Goal: Information Seeking & Learning: Check status

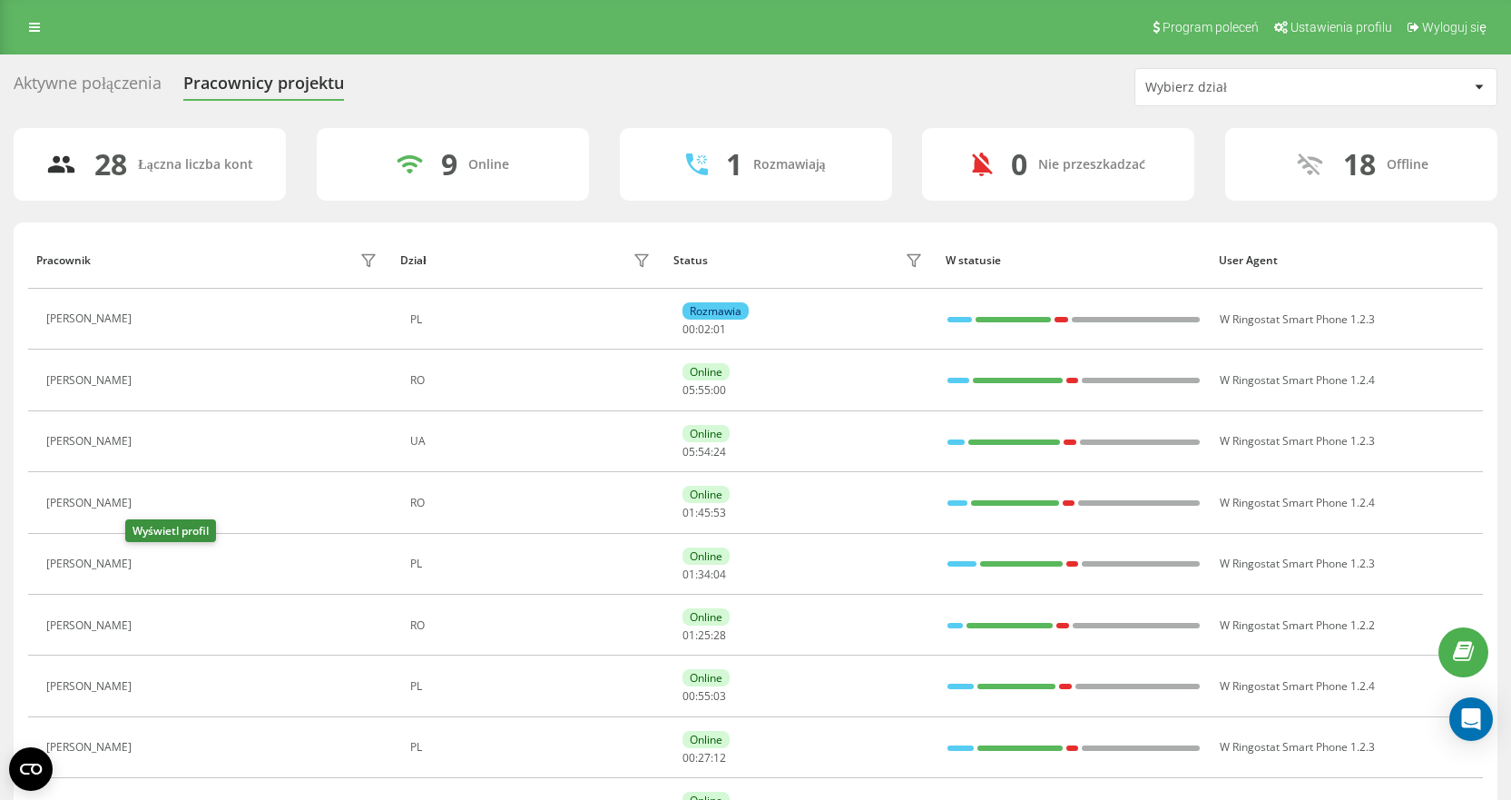
click at [145, 557] on icon at bounding box center [152, 564] width 14 height 14
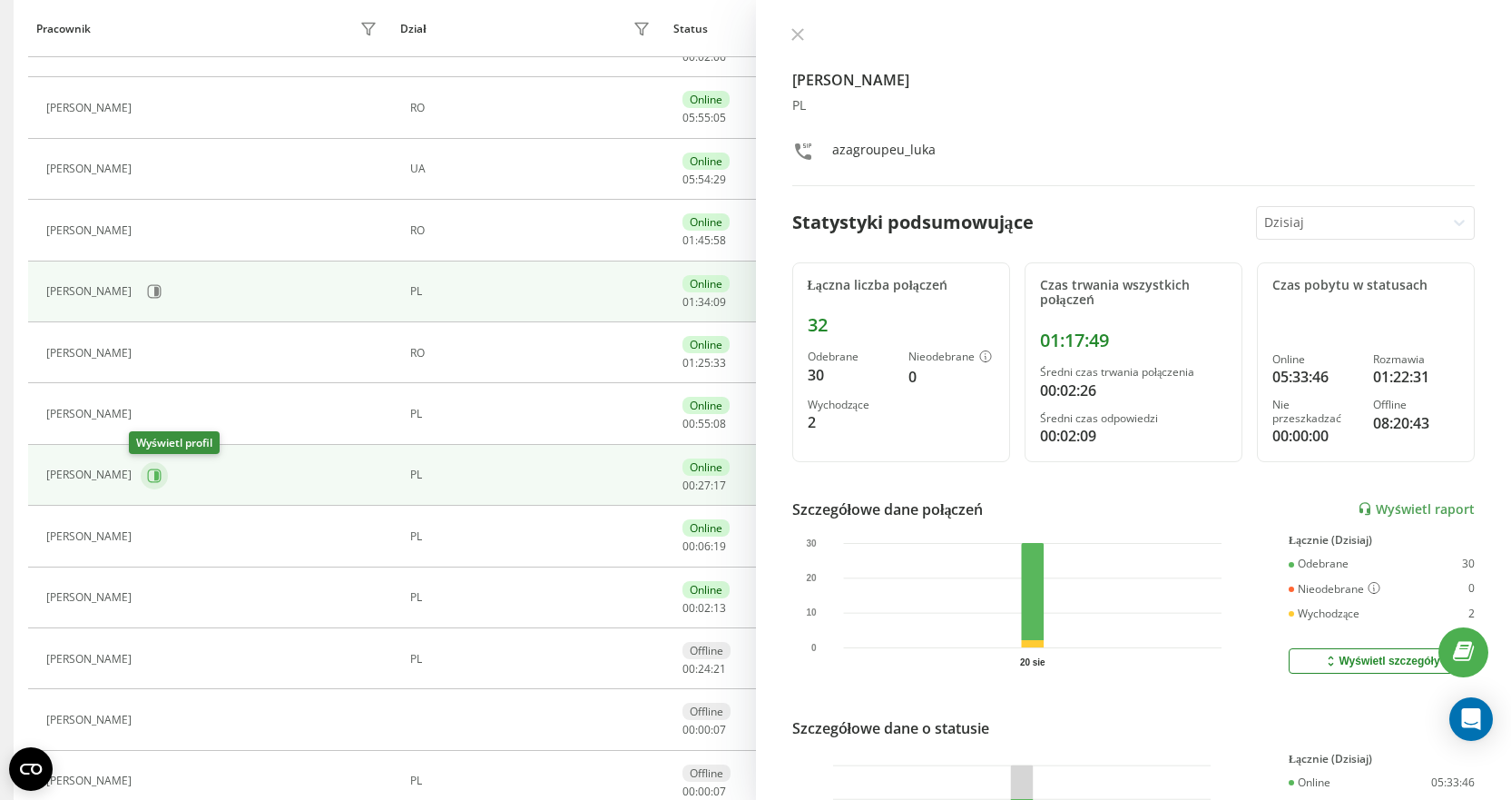
click at [150, 481] on icon at bounding box center [154, 475] width 15 height 15
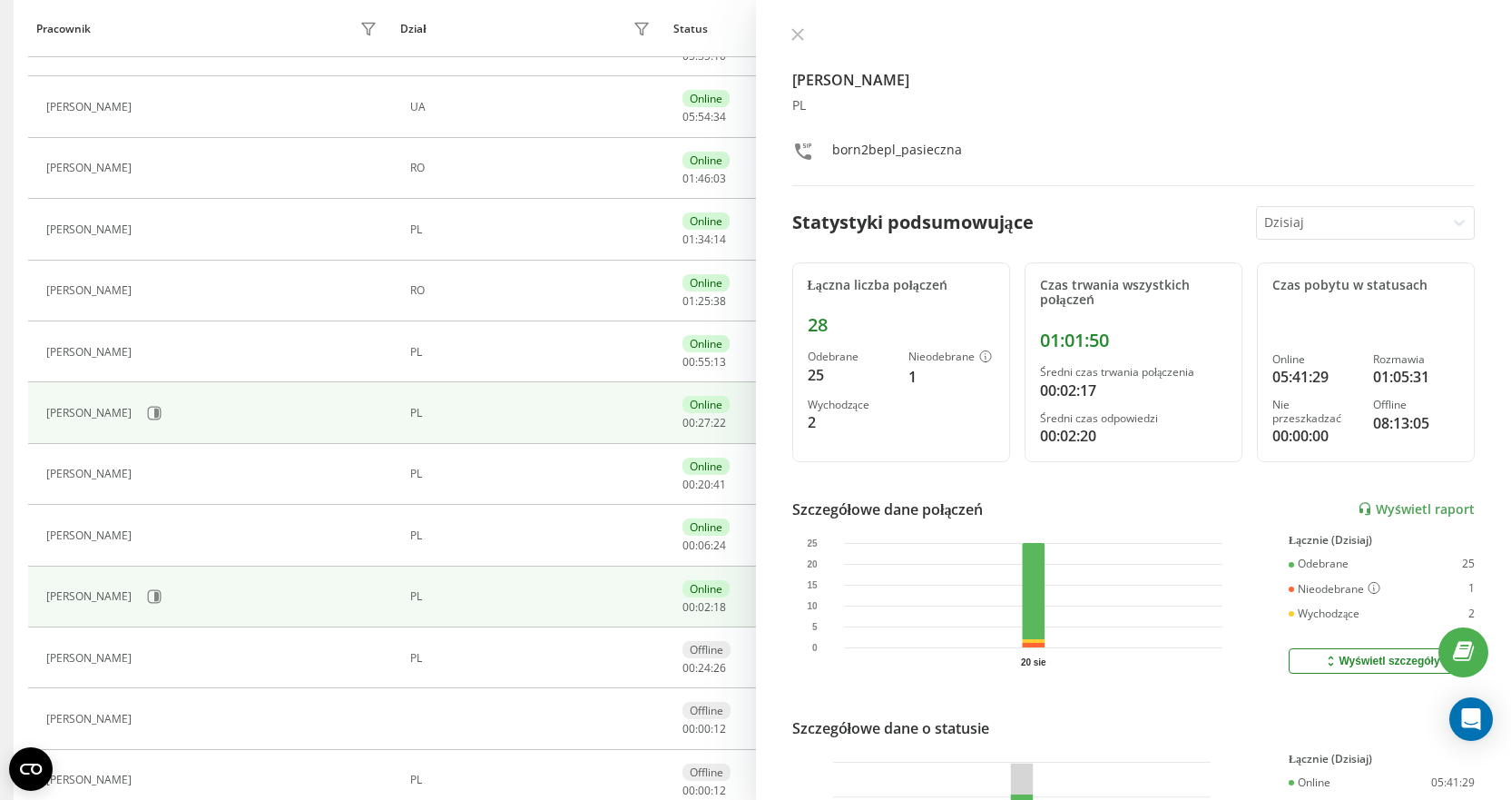
scroll to position [393, 0]
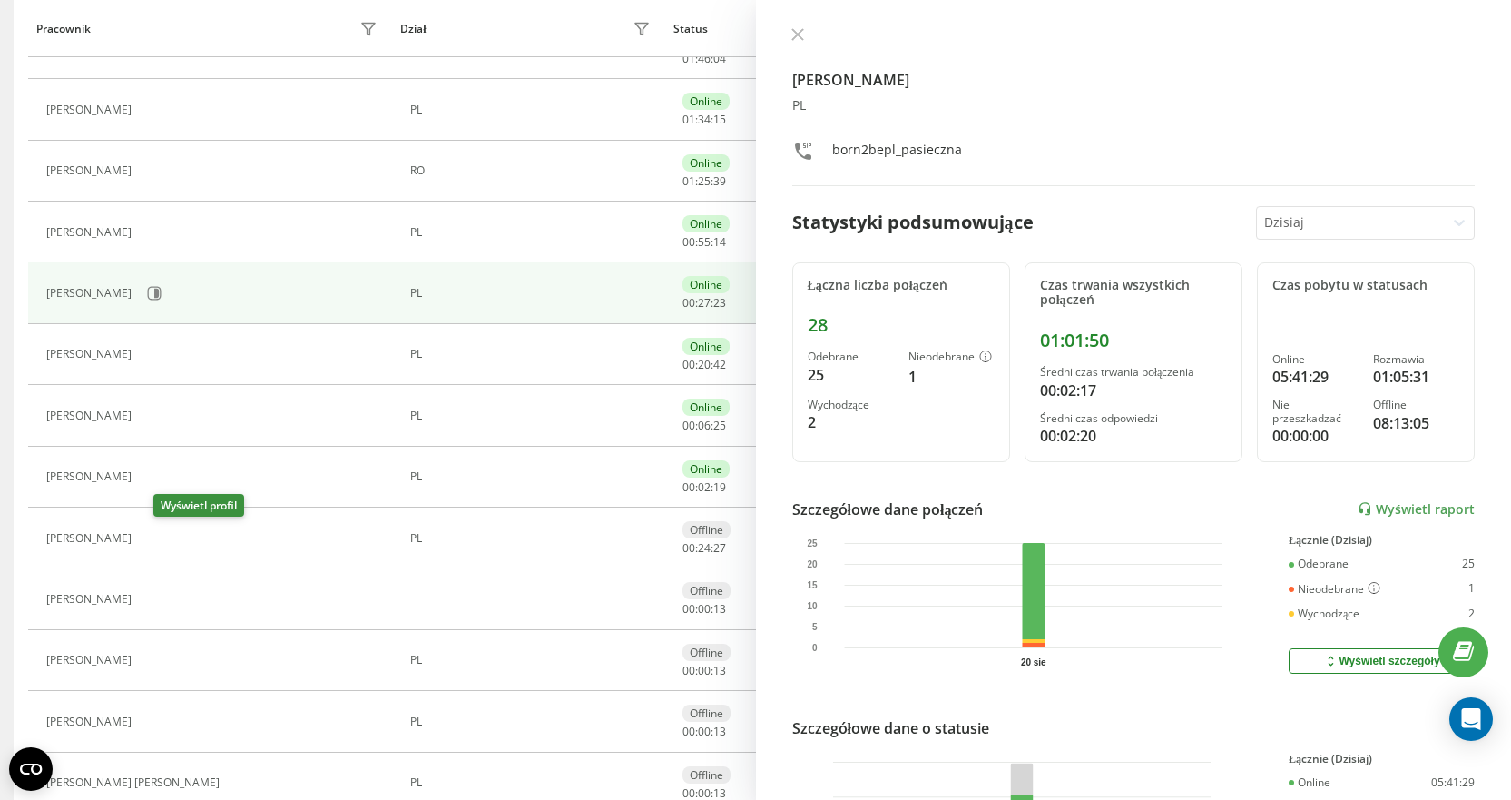
click at [159, 535] on icon at bounding box center [151, 538] width 15 height 15
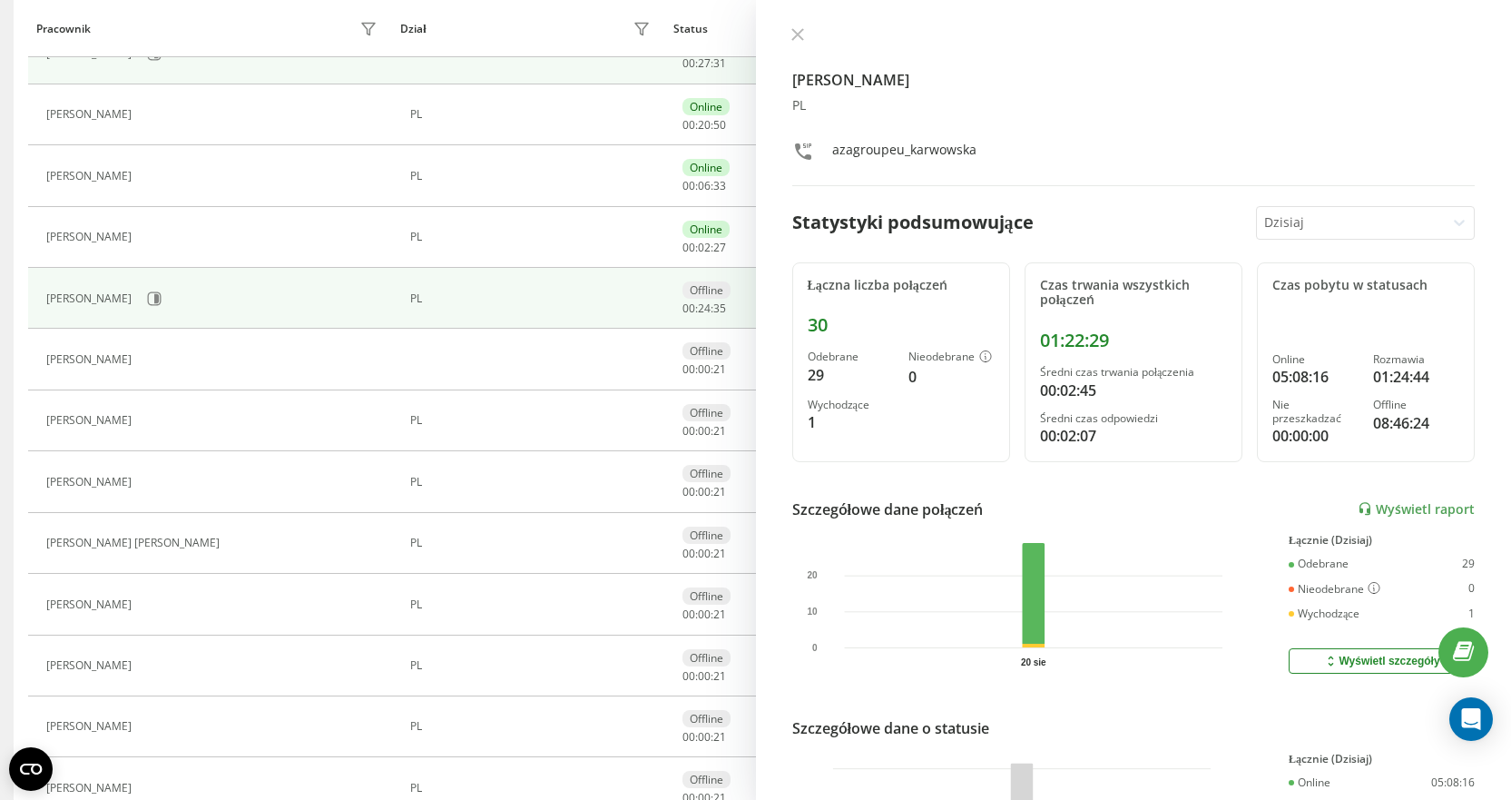
scroll to position [179, 0]
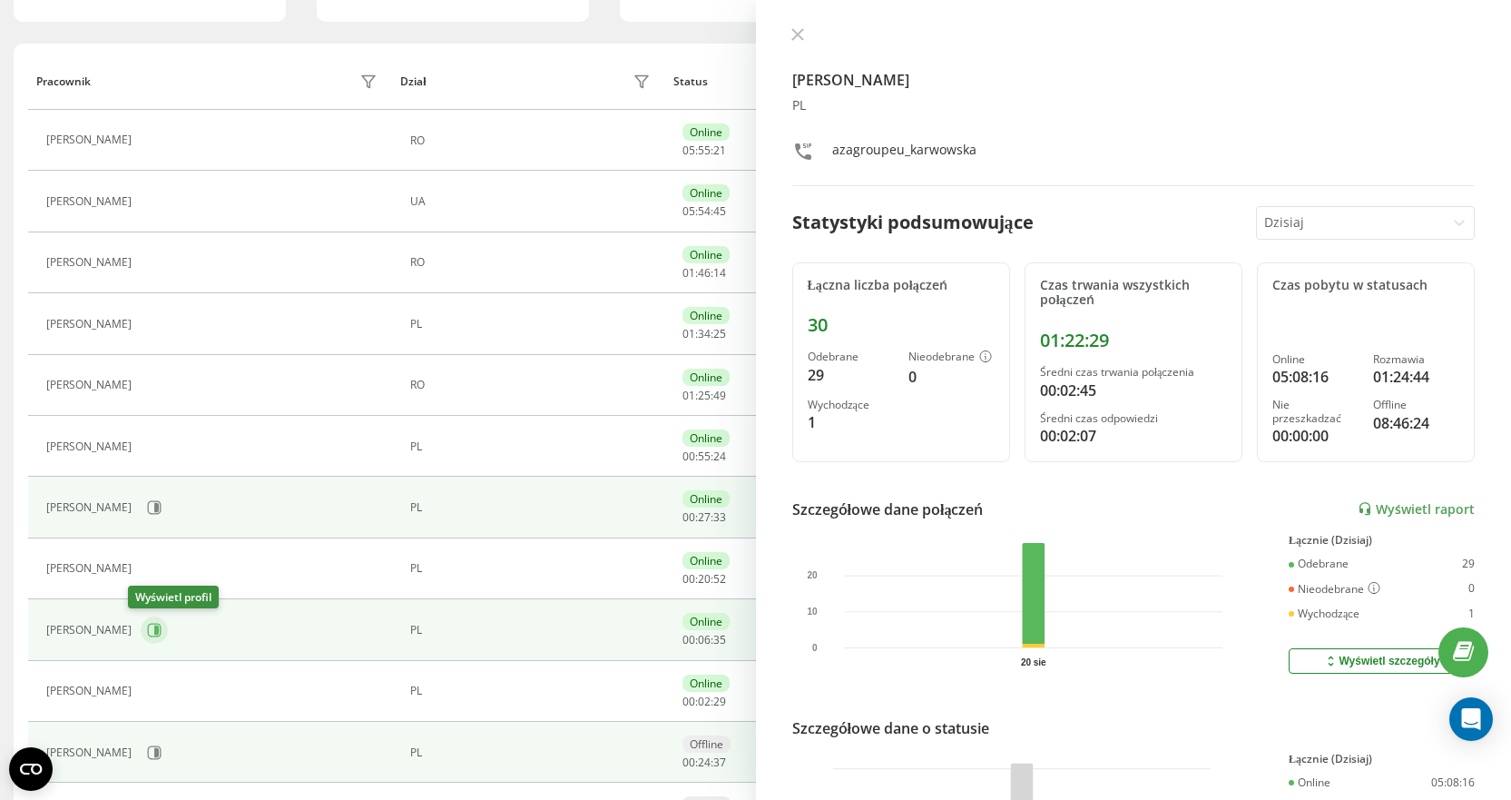
click at [154, 635] on icon at bounding box center [156, 629] width 5 height 9
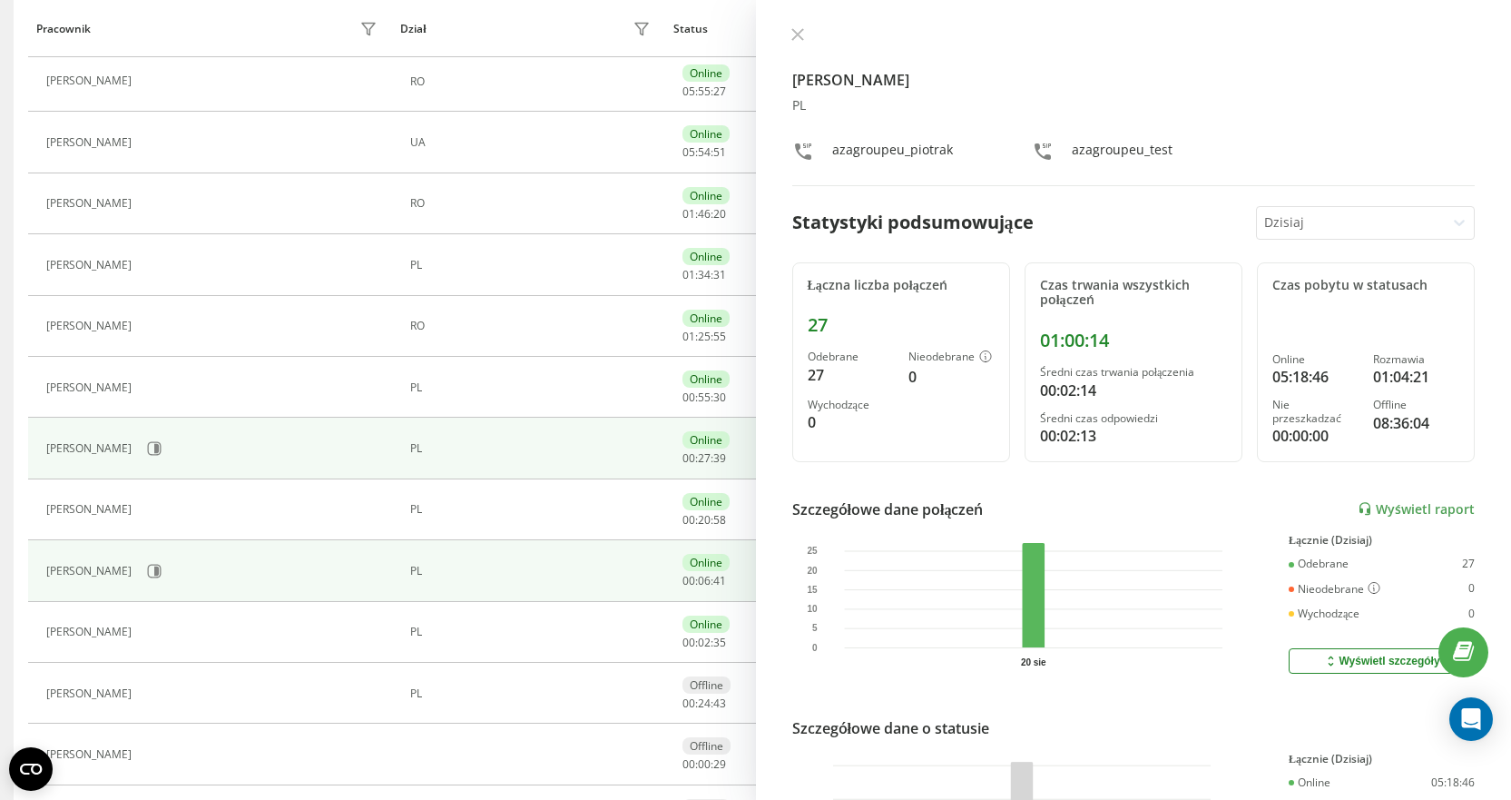
scroll to position [270, 0]
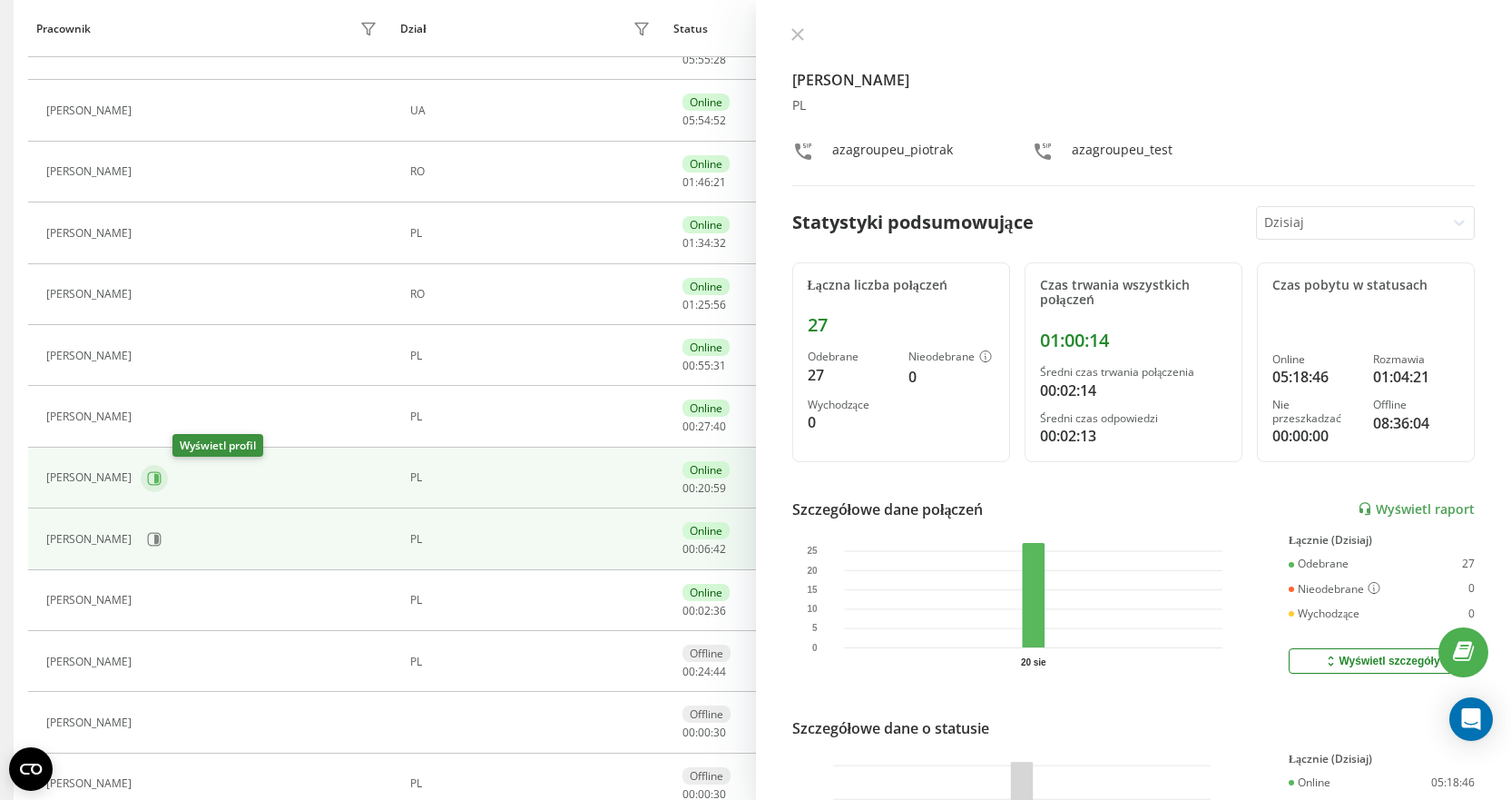
click at [162, 478] on icon at bounding box center [154, 478] width 15 height 15
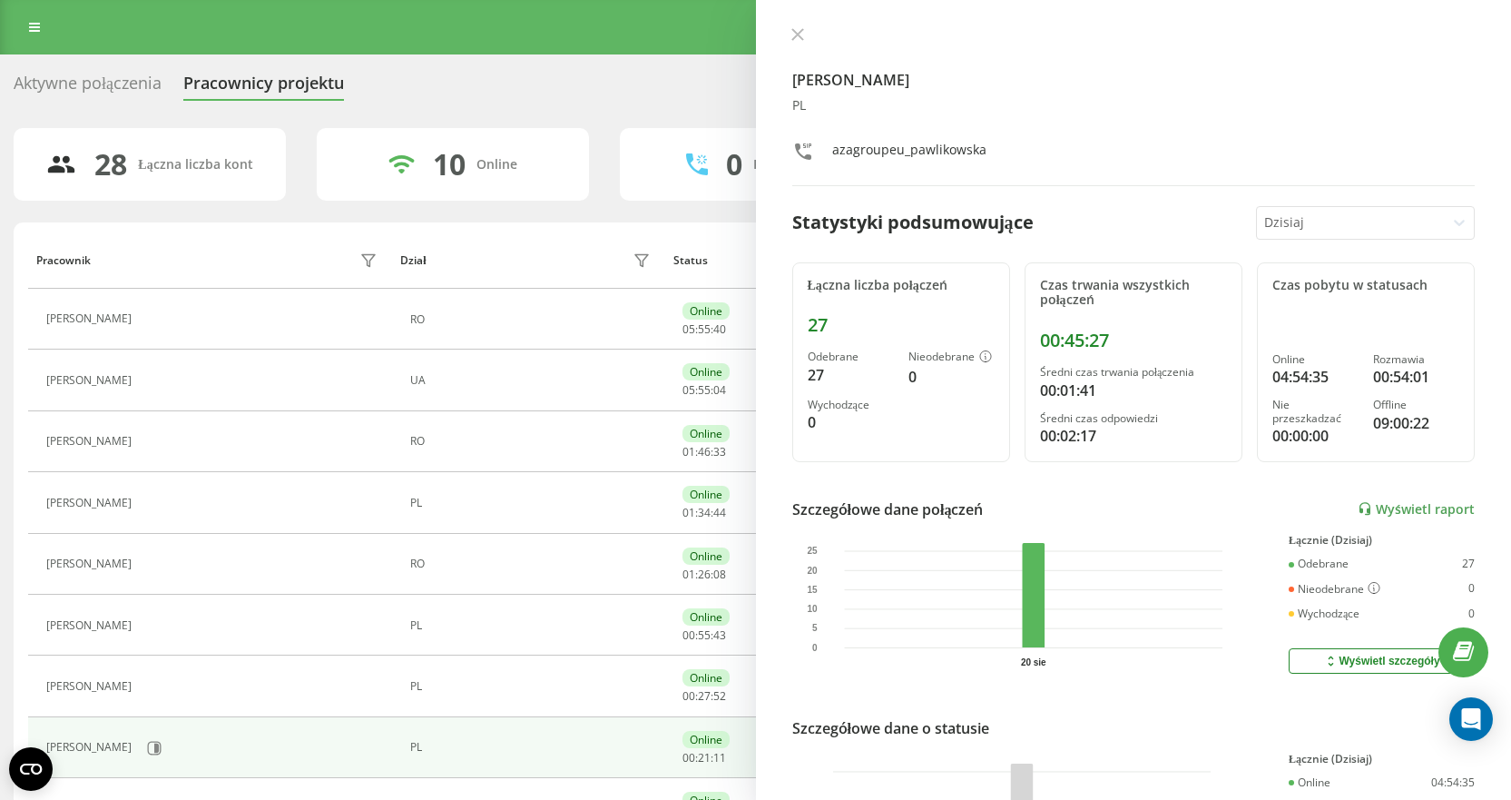
scroll to position [182, 0]
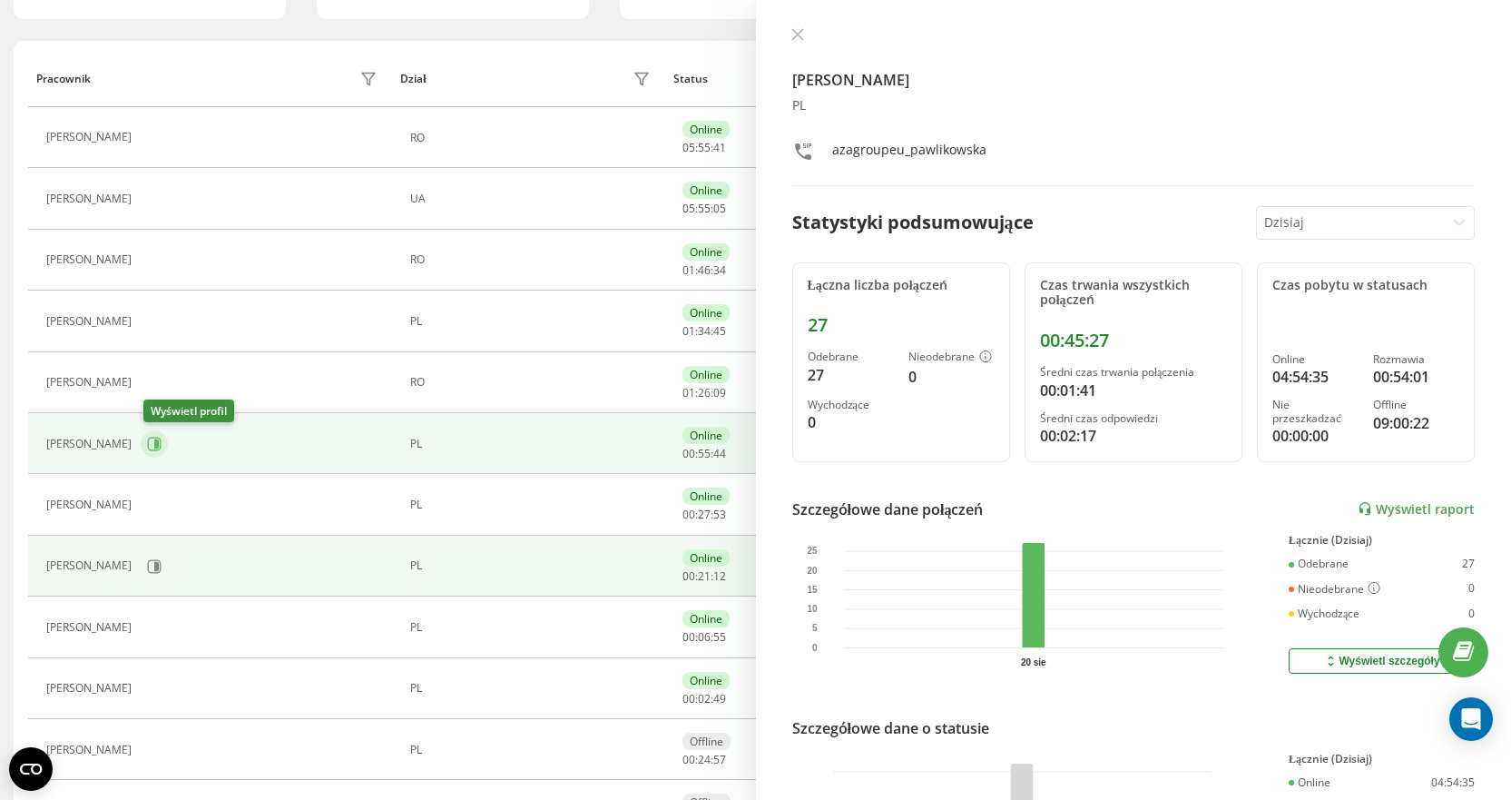
click at [159, 443] on icon at bounding box center [156, 443] width 5 height 9
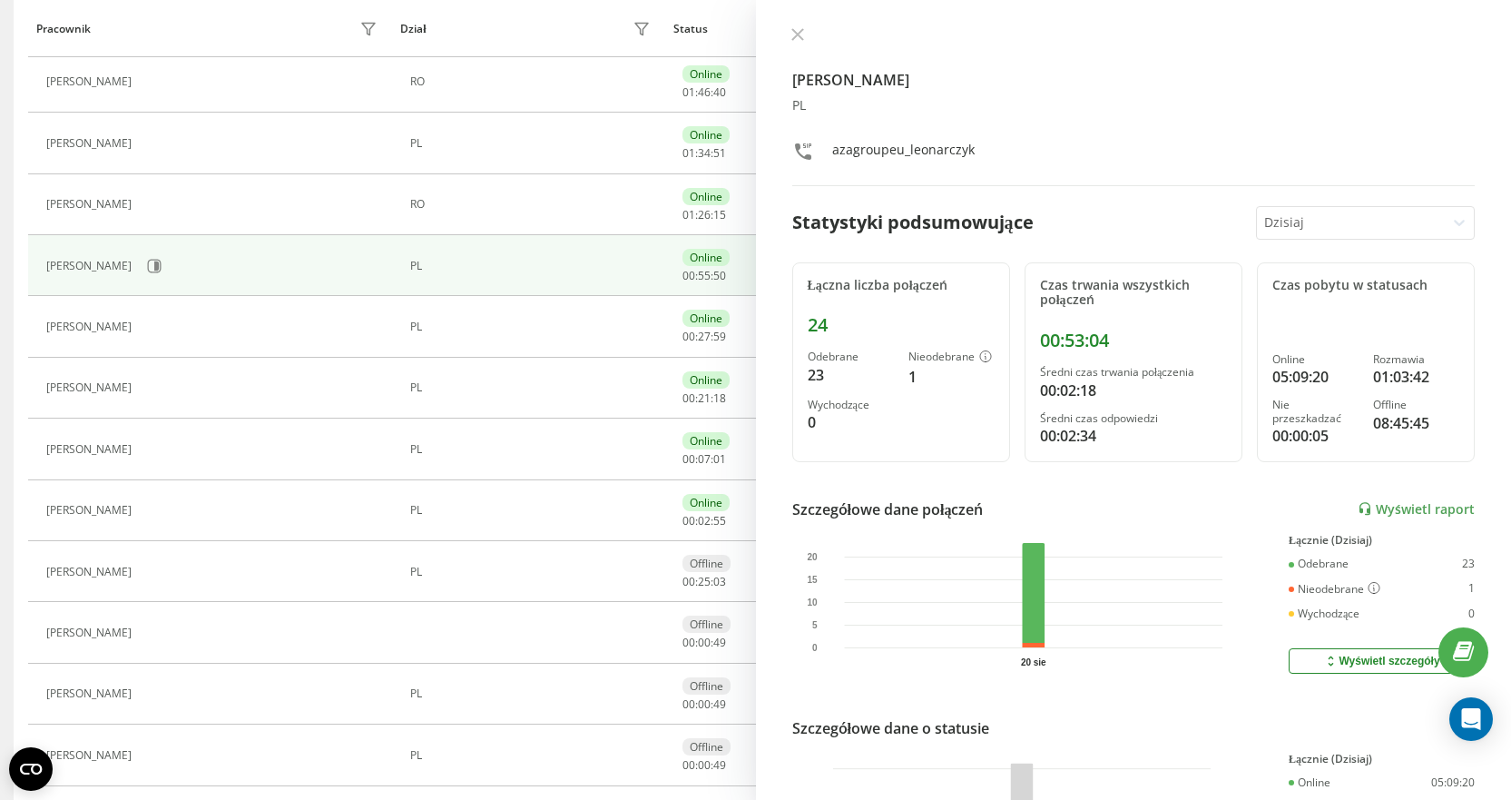
scroll to position [363, 0]
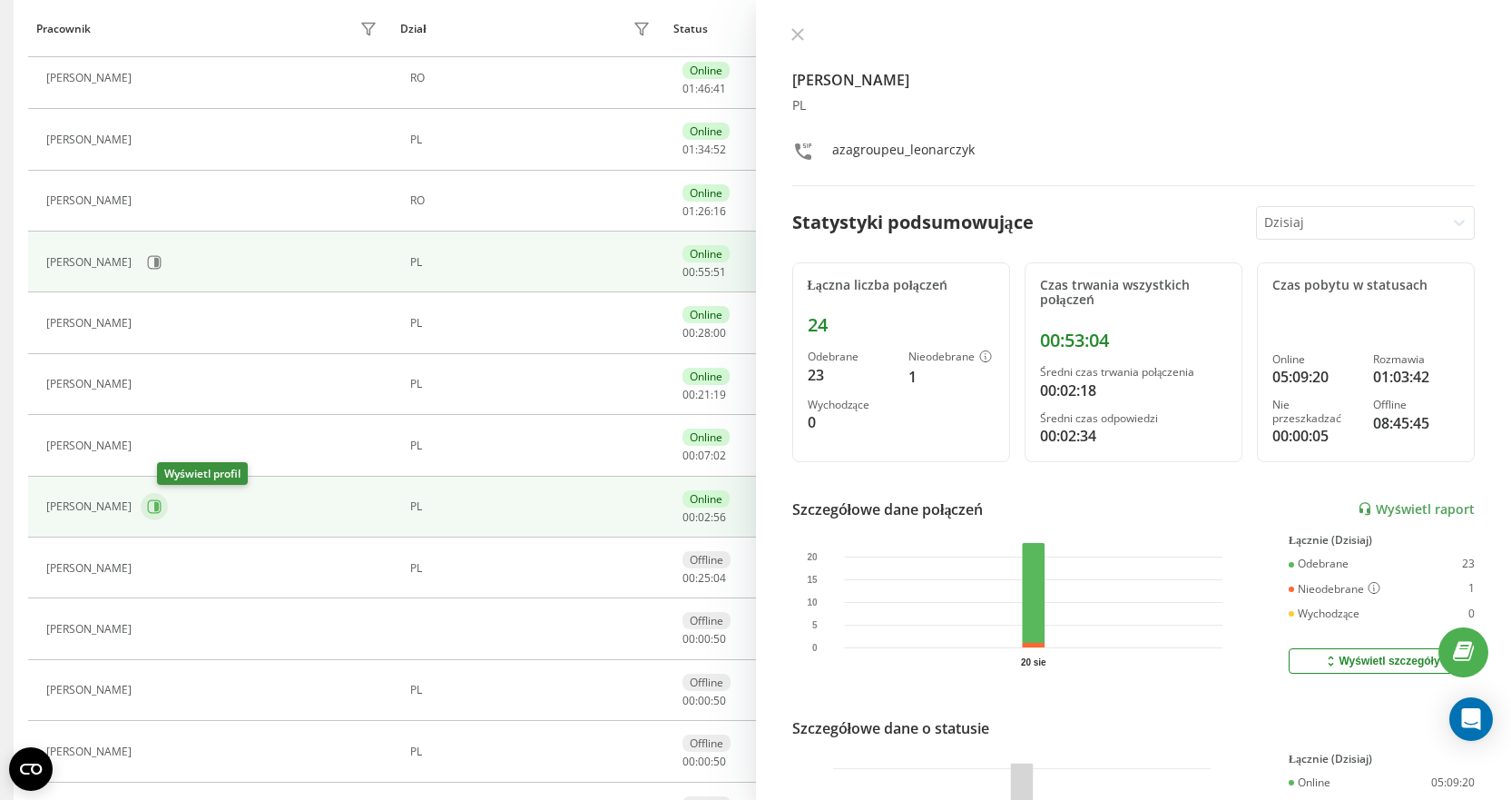
click at [159, 511] on icon at bounding box center [156, 506] width 5 height 9
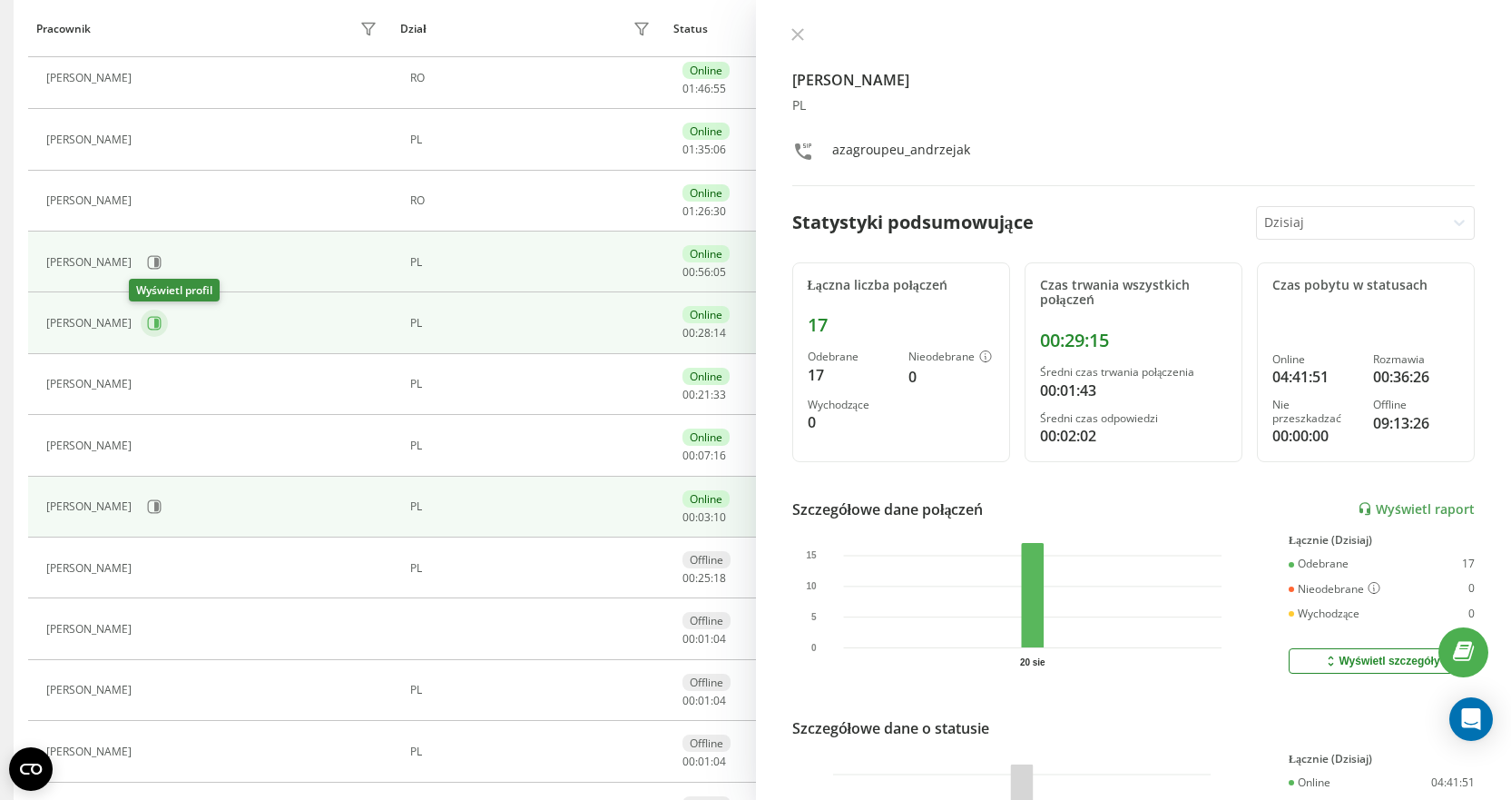
click at [147, 320] on icon at bounding box center [154, 323] width 15 height 15
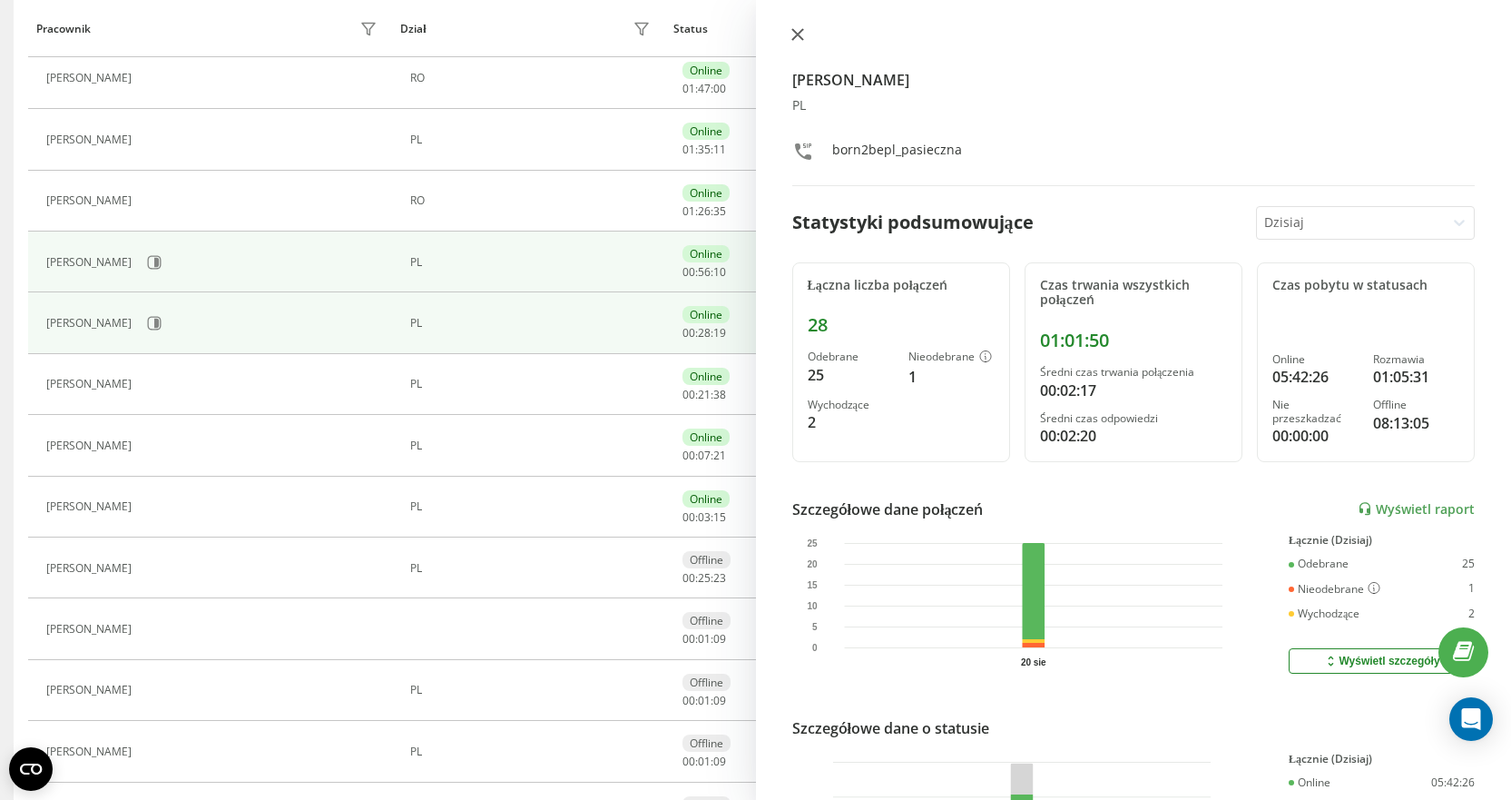
click at [795, 32] on icon at bounding box center [797, 34] width 11 height 11
